Goal: Information Seeking & Learning: Learn about a topic

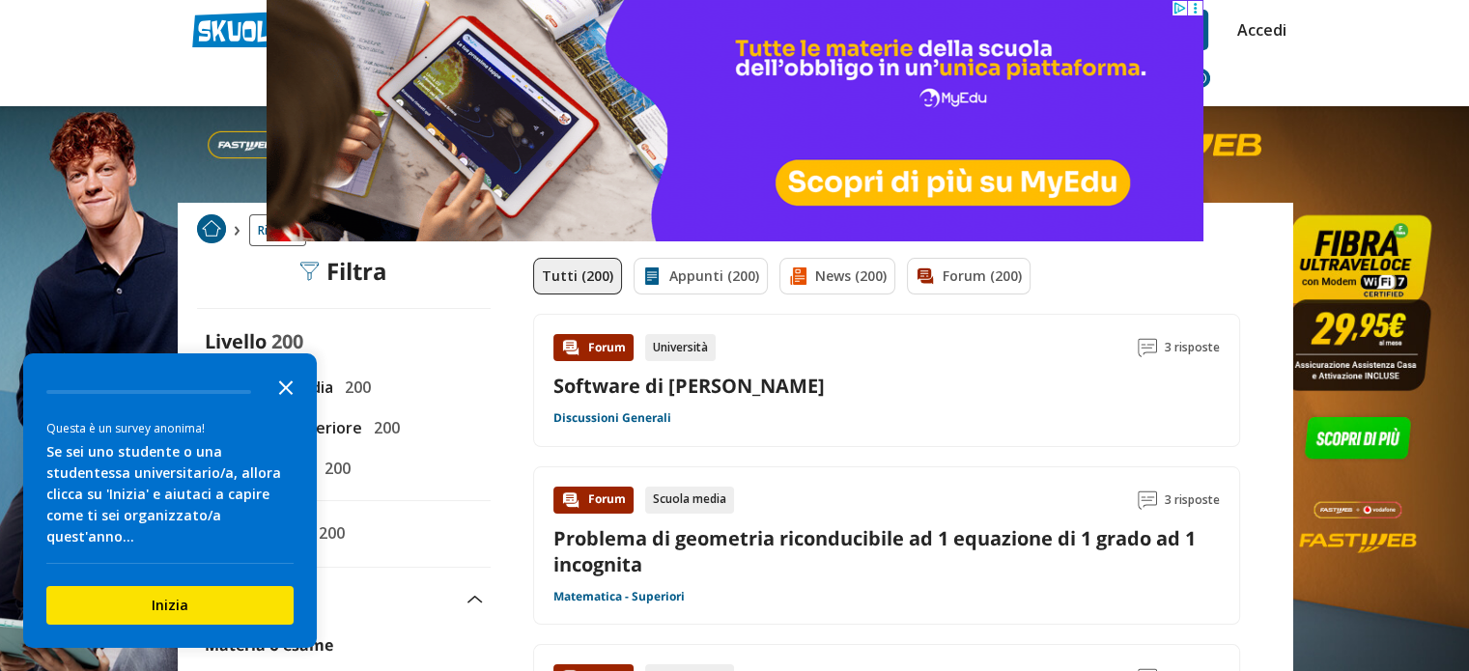
click at [288, 404] on icon "Close the survey" at bounding box center [286, 386] width 39 height 39
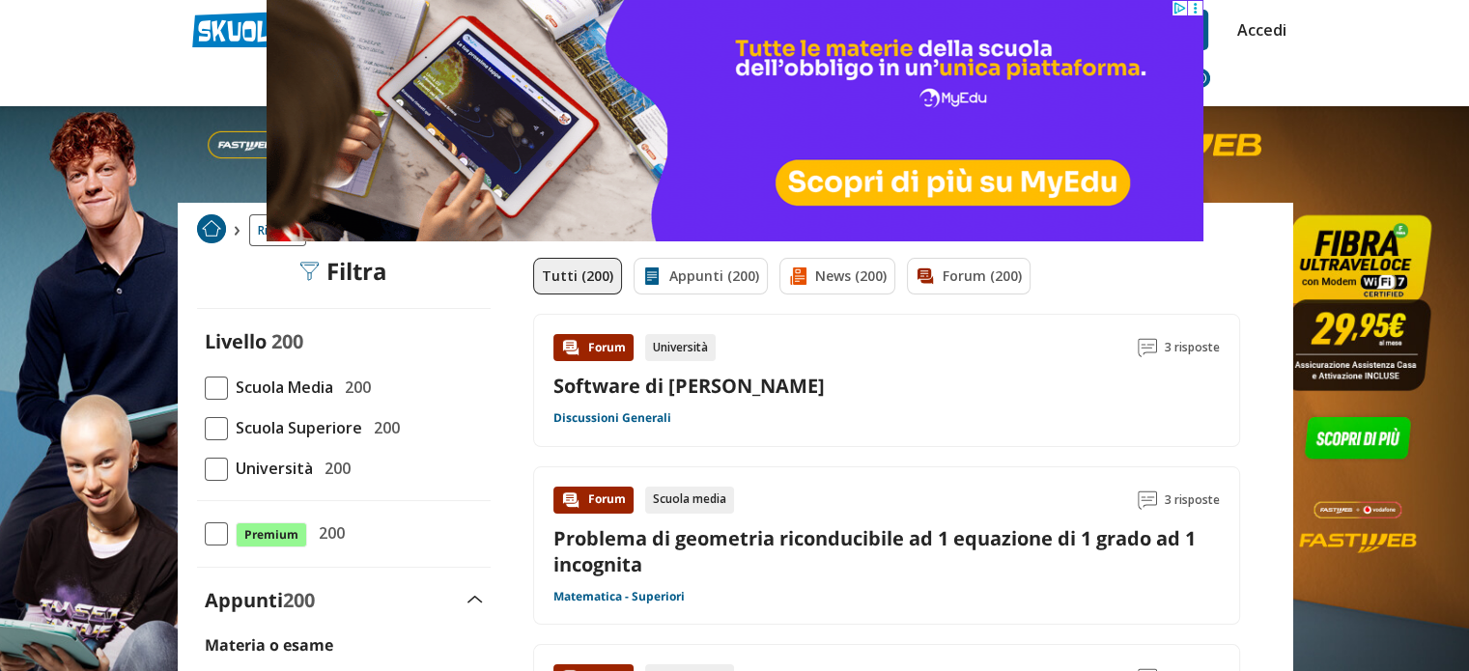
click at [220, 427] on span at bounding box center [216, 428] width 23 height 23
click at [205, 428] on input "Scuola Superiore 200" at bounding box center [205, 428] width 0 height 0
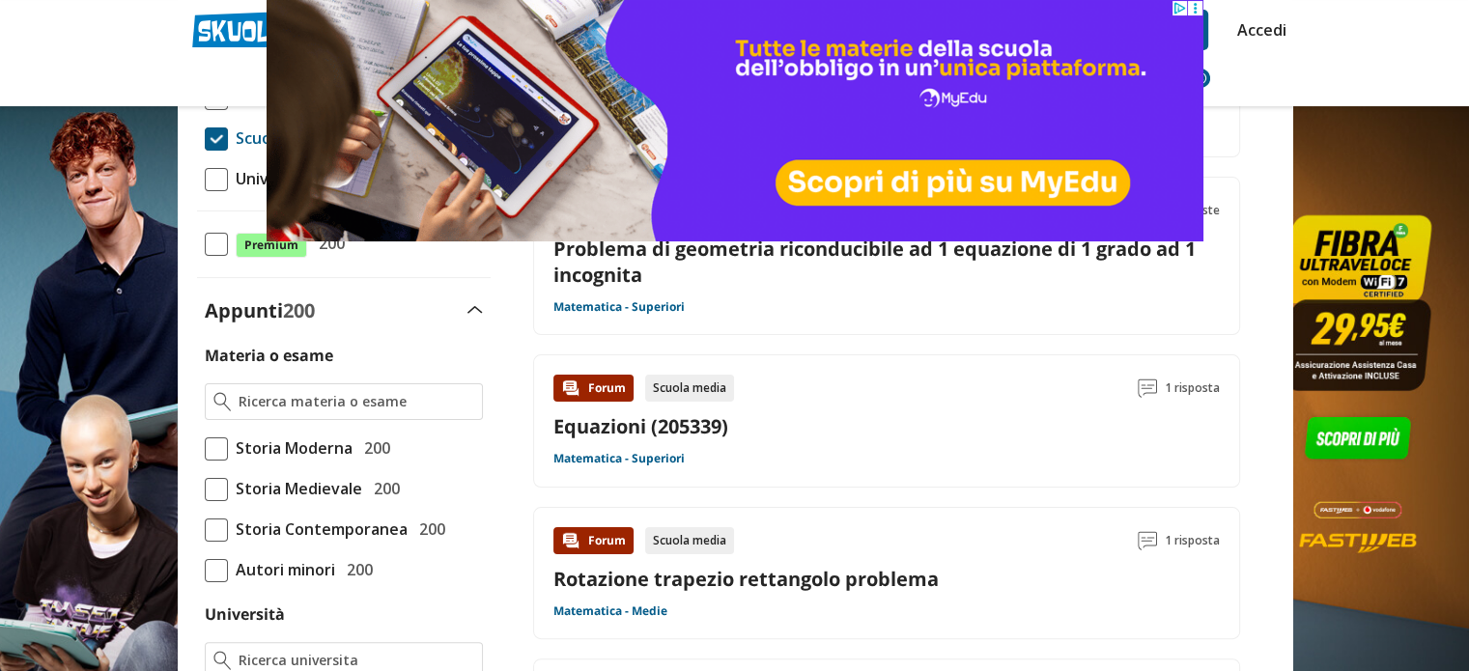
scroll to position [364, 0]
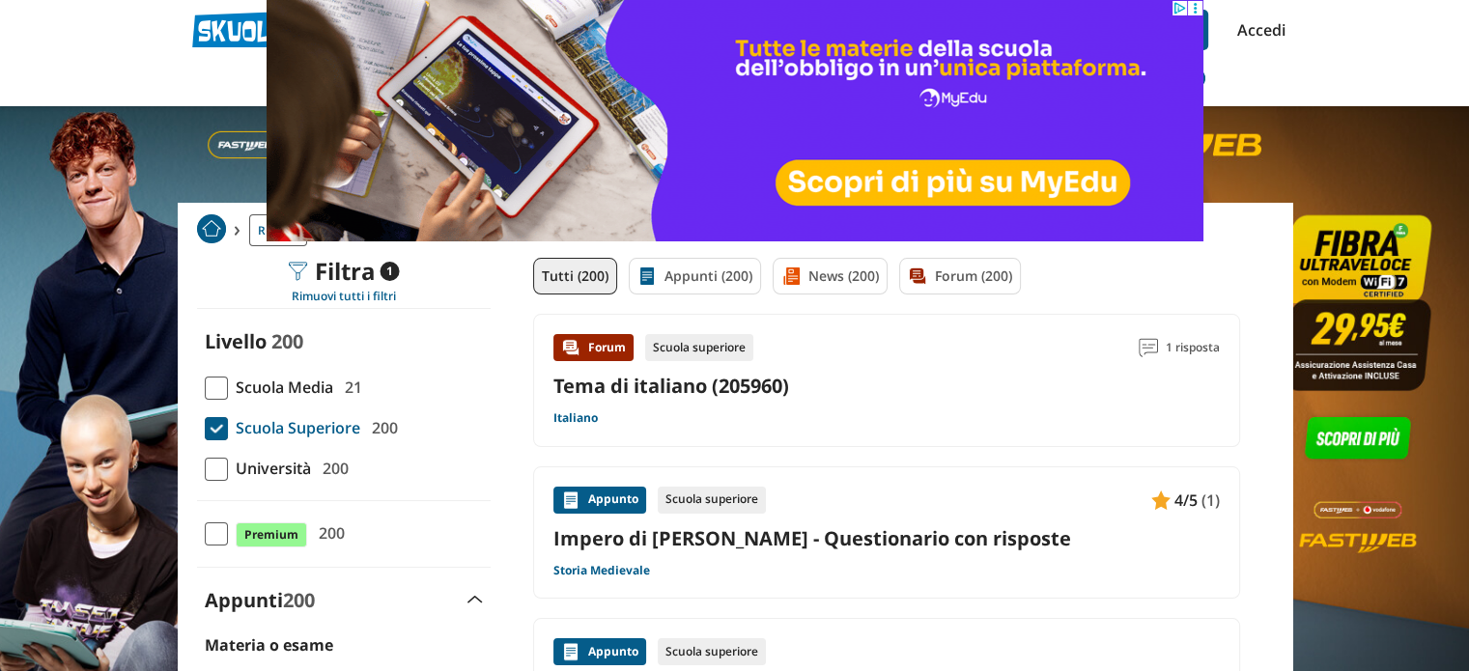
click at [779, 540] on link "Impero di [PERSON_NAME] - Questionario con risposte" at bounding box center [886, 538] width 666 height 26
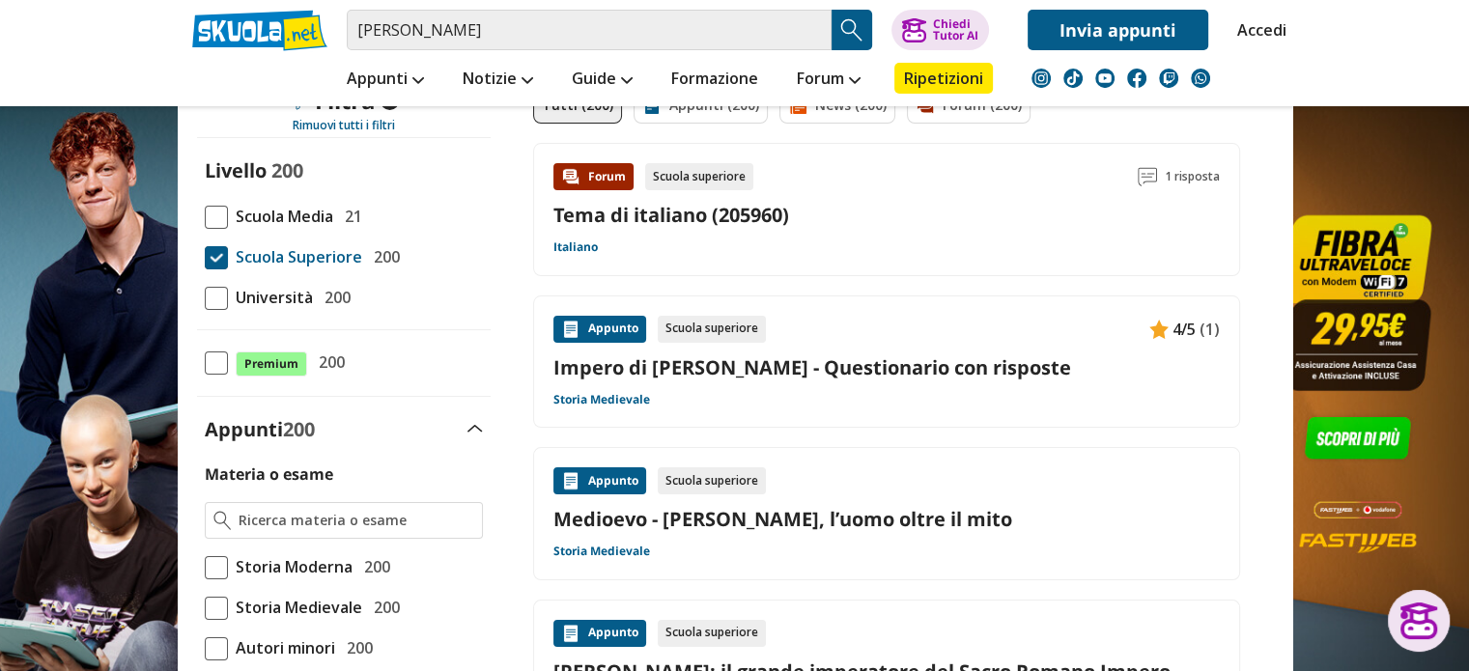
scroll to position [290, 0]
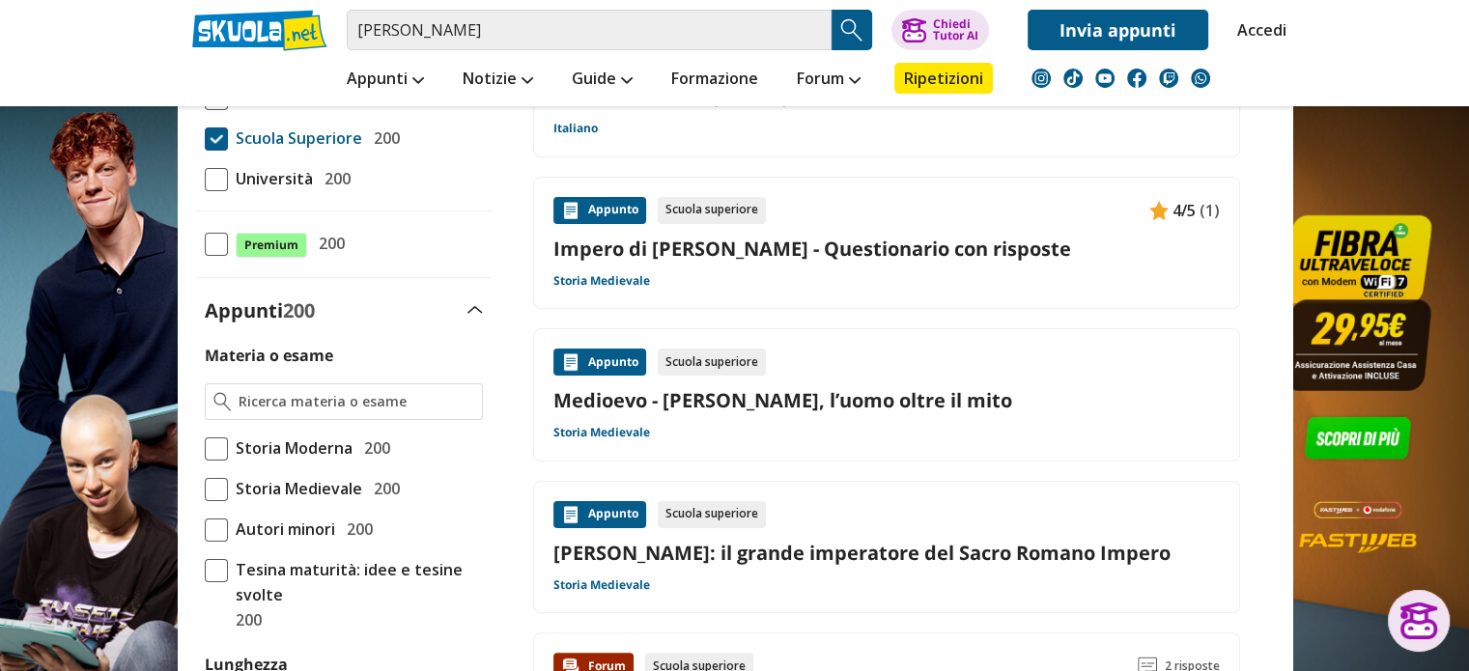
click at [772, 402] on link "Medioevo - [PERSON_NAME], l’uomo oltre il mito" at bounding box center [886, 400] width 666 height 26
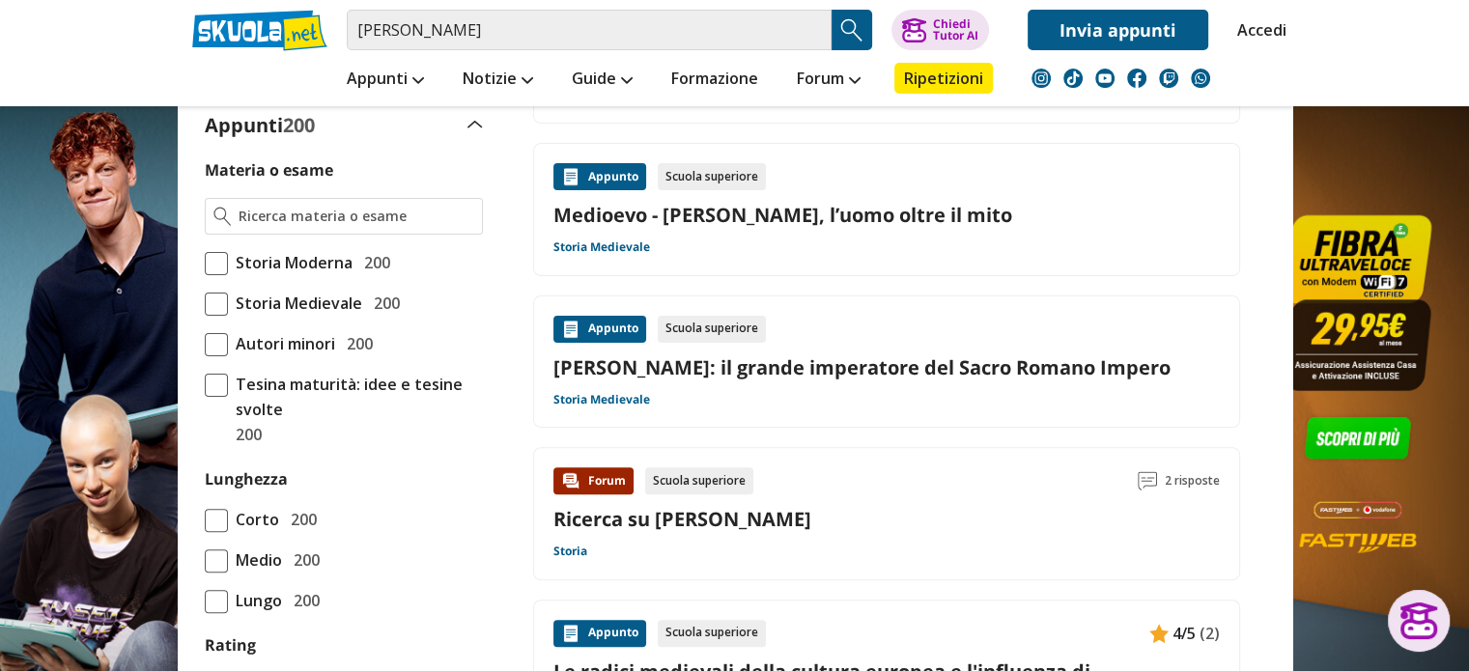
scroll to position [483, 0]
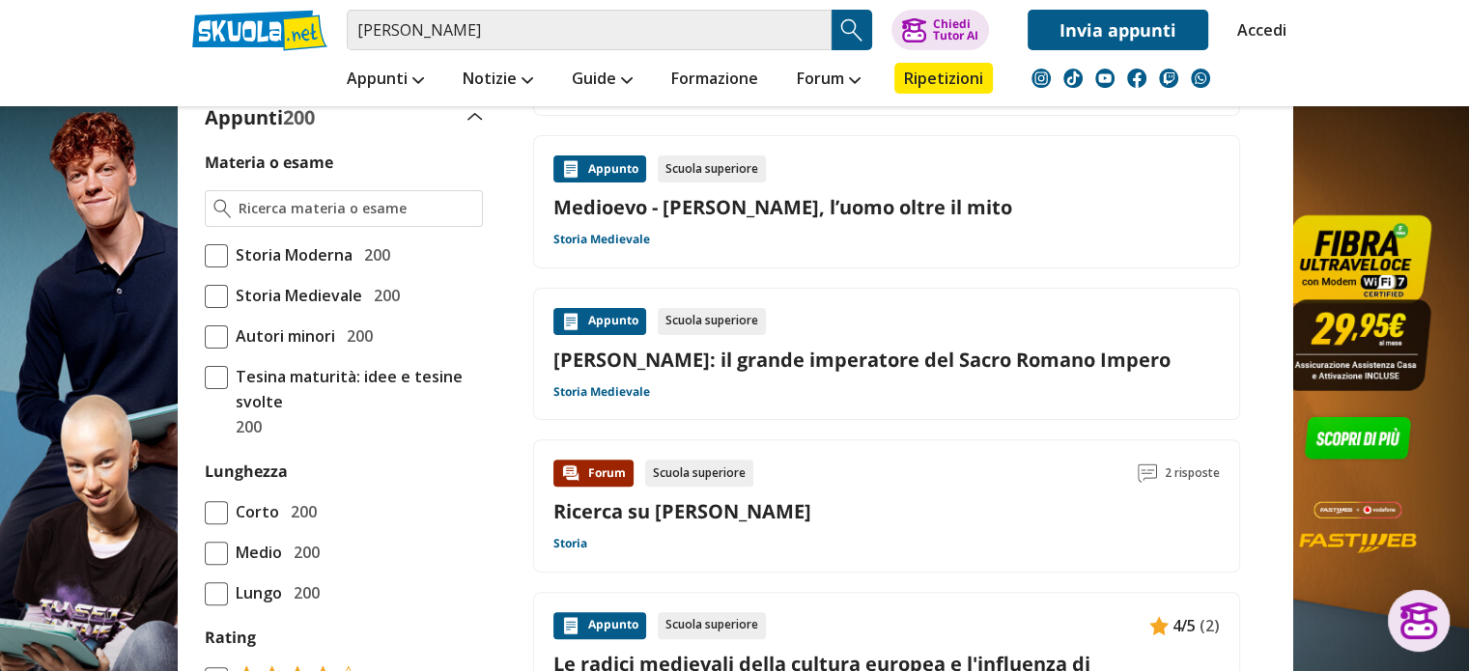
click at [707, 512] on link "Ricerca su [PERSON_NAME]" at bounding box center [682, 511] width 258 height 26
